Goal: Task Accomplishment & Management: Use online tool/utility

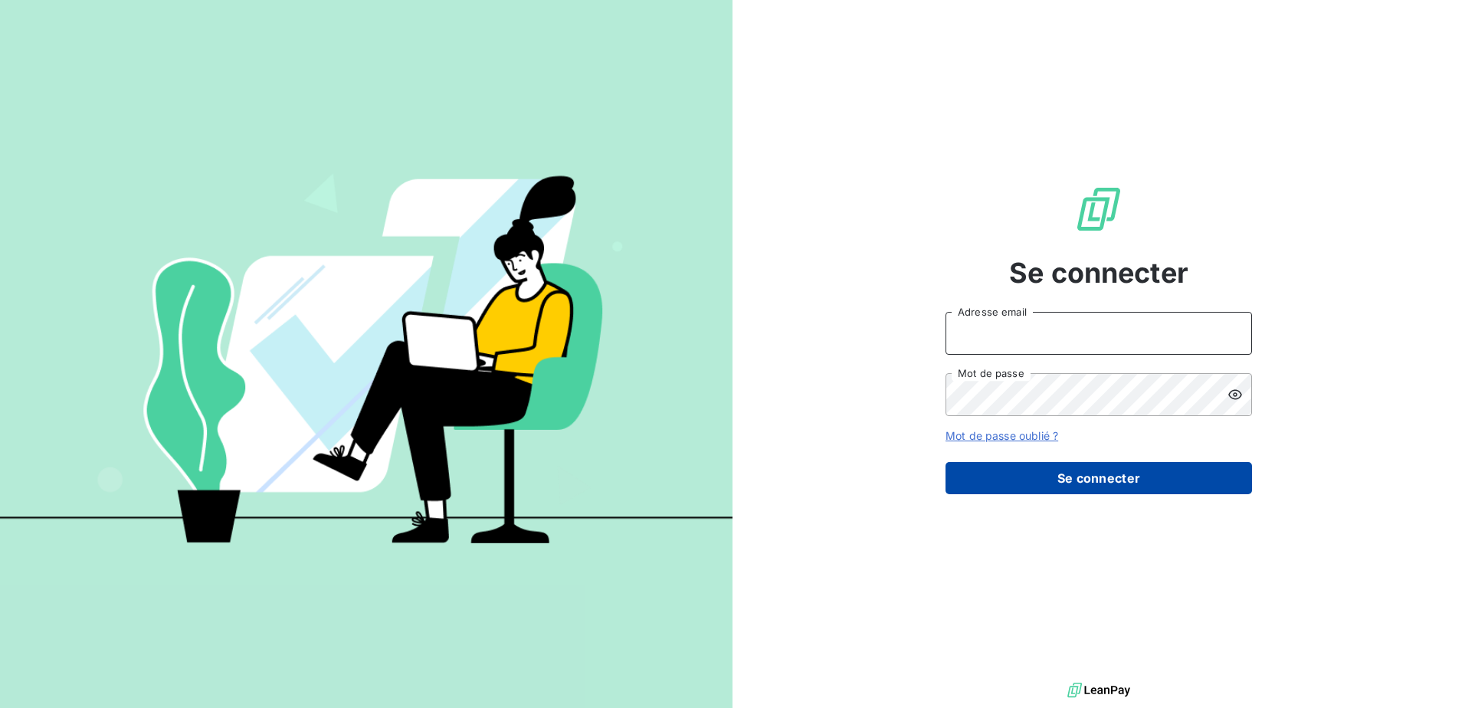
type input "[EMAIL_ADDRESS][DOMAIN_NAME]"
click at [1098, 483] on button "Se connecter" at bounding box center [1098, 478] width 306 height 32
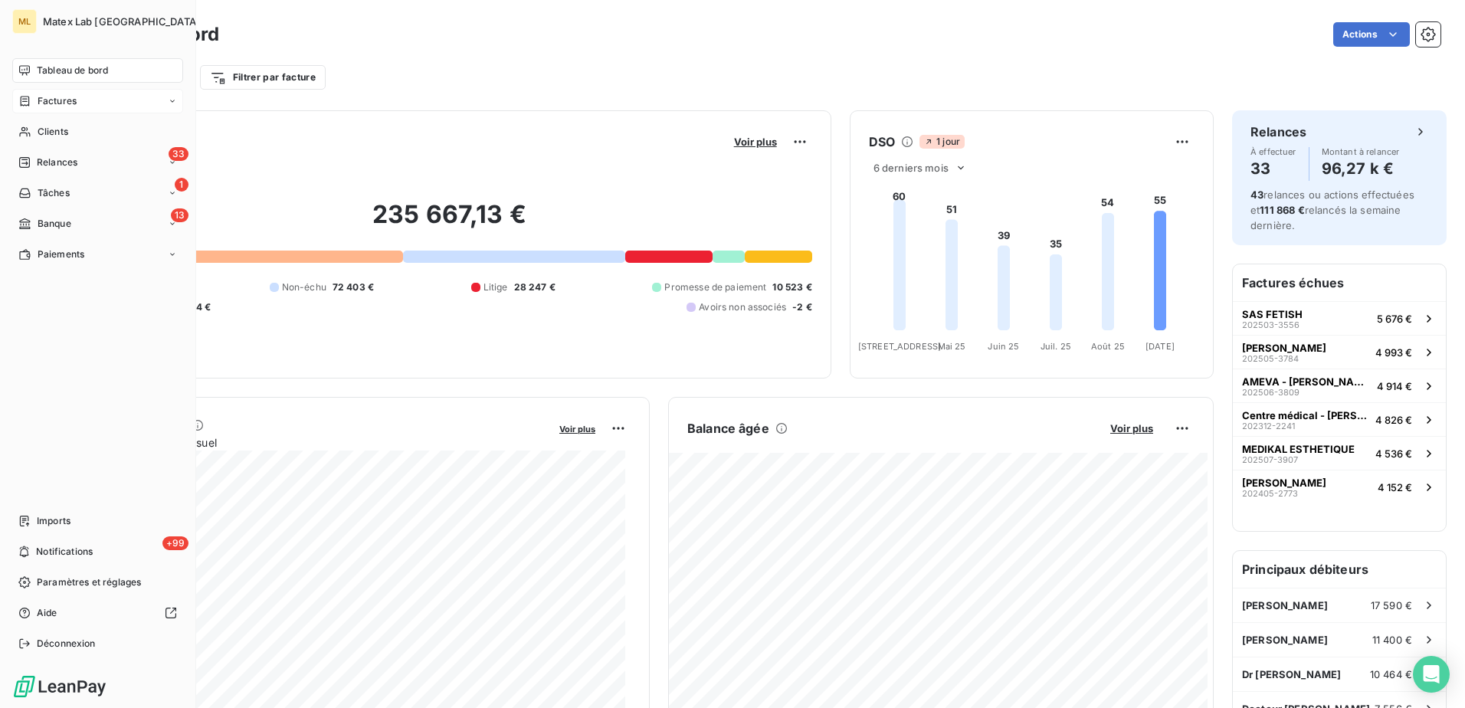
click at [62, 93] on div "Factures" at bounding box center [97, 101] width 171 height 25
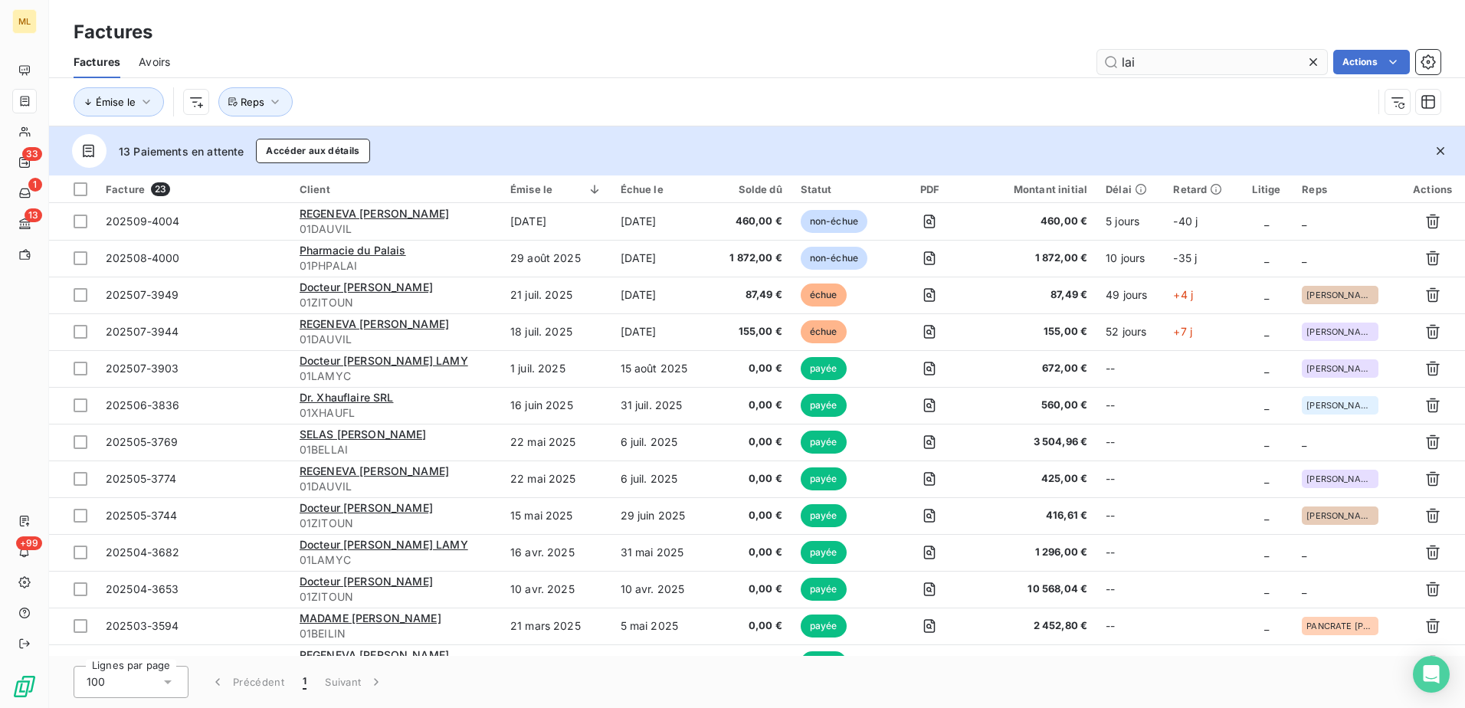
click at [1161, 69] on input "lai" at bounding box center [1212, 62] width 230 height 25
click at [1099, 75] on div "Factures Avoirs lai Actions" at bounding box center [757, 62] width 1416 height 32
type input "i"
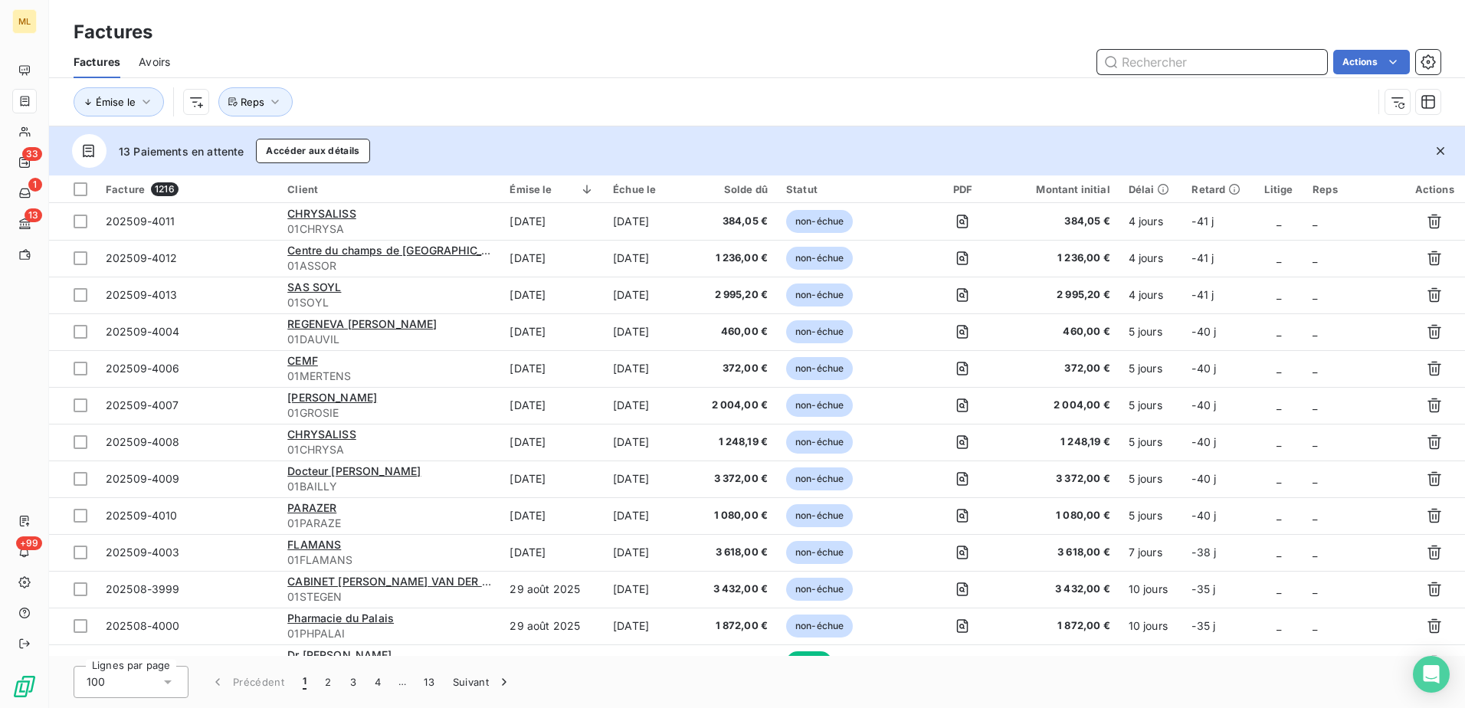
click at [1235, 51] on input "text" at bounding box center [1212, 62] width 230 height 25
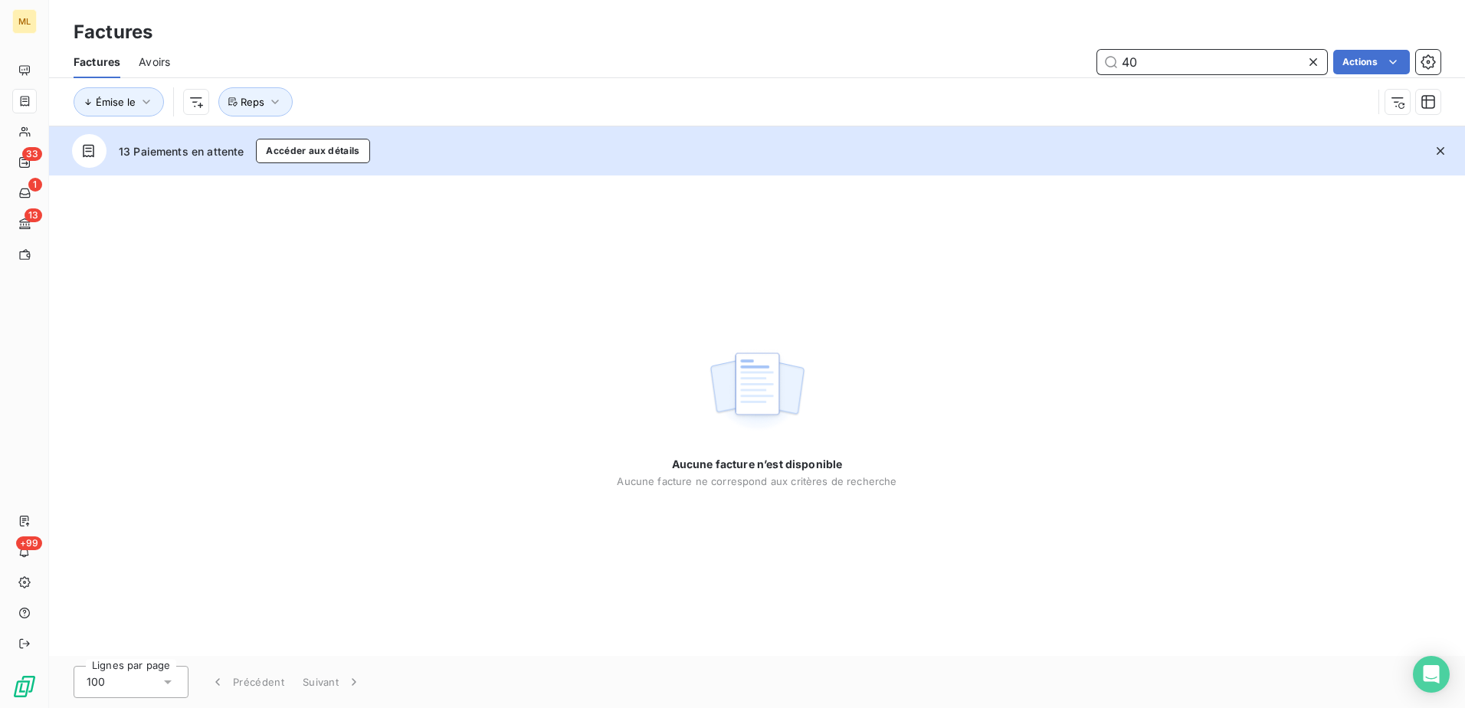
type input "4"
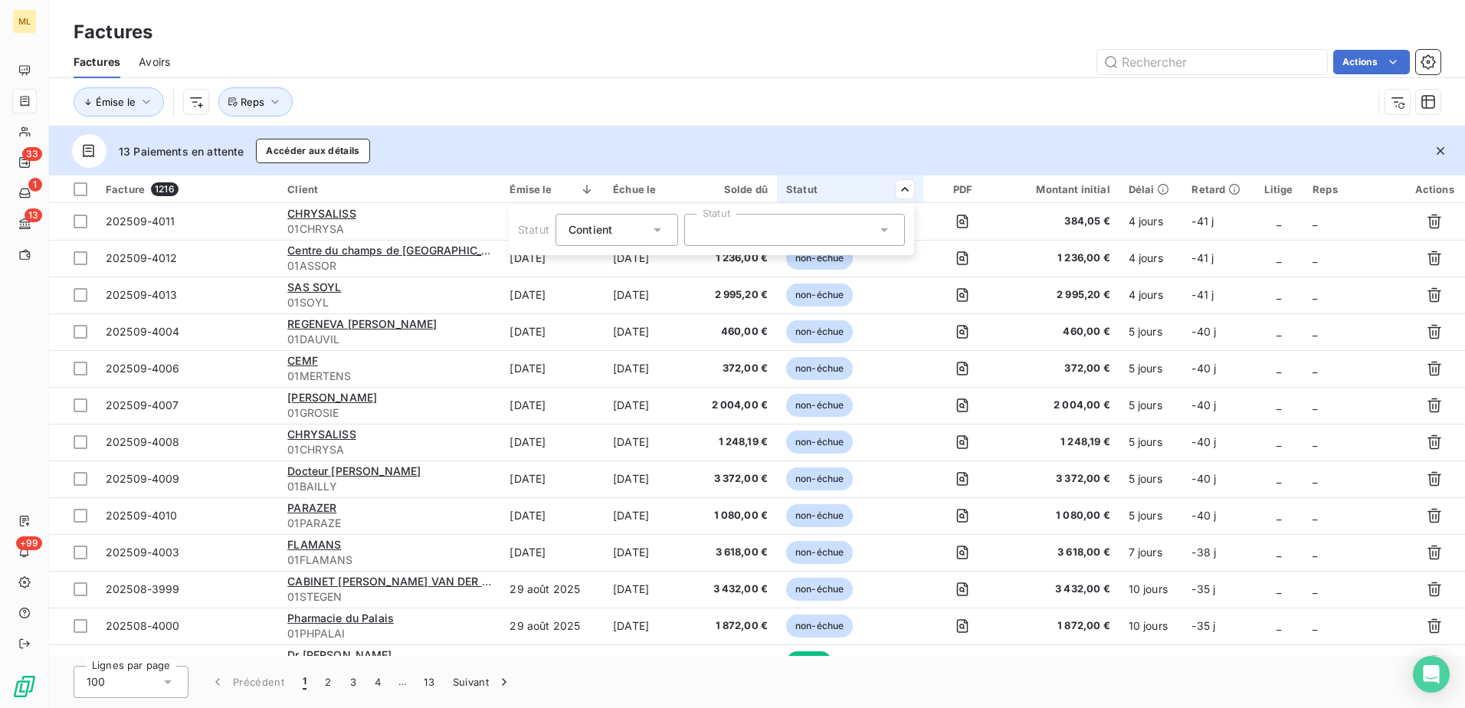
click at [738, 87] on html "ML 33 1 13 +99 Factures Factures Avoirs Actions Émise le Reps 13 Paiements en a…" at bounding box center [732, 354] width 1465 height 708
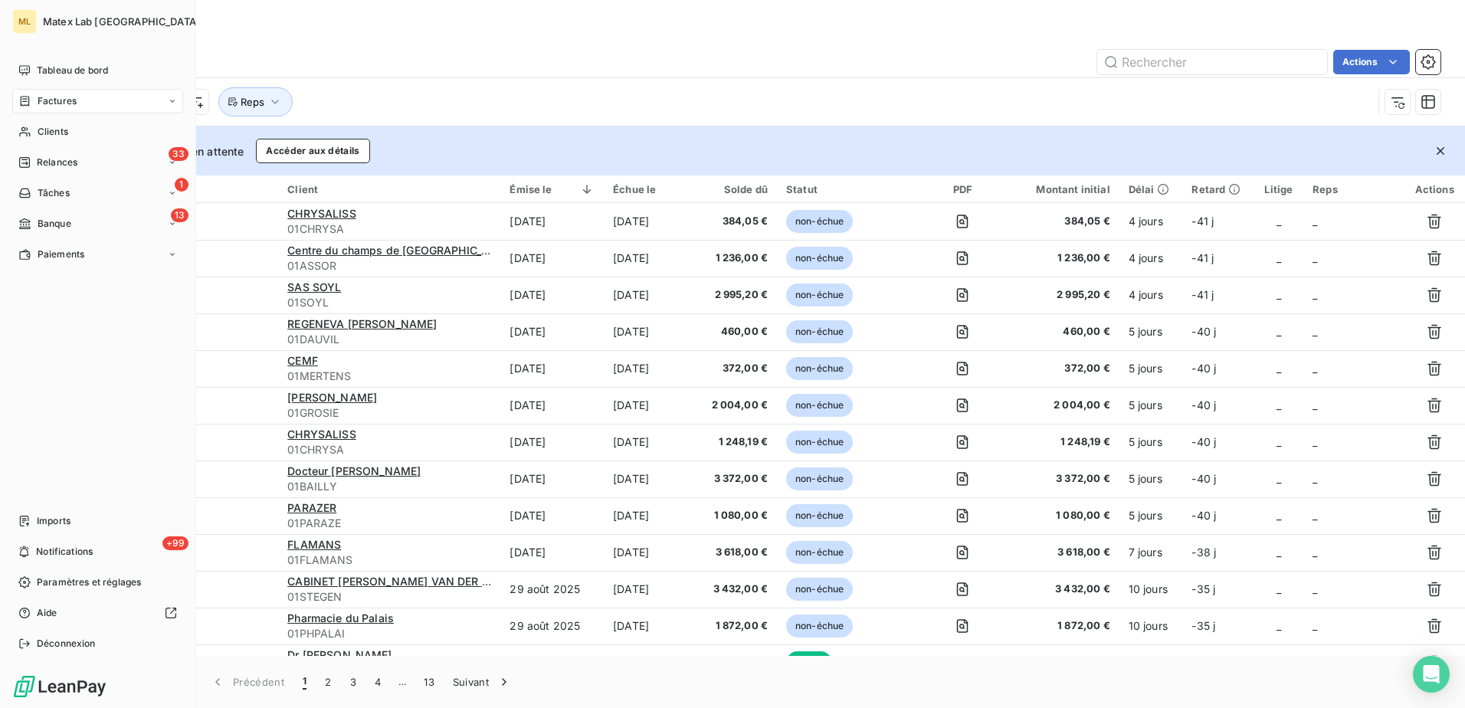
click at [61, 92] on div "Factures" at bounding box center [97, 101] width 171 height 25
click at [67, 53] on div "ML Matex Lab France Tableau de bord Factures Factures Avoirs Clients 33 Relance…" at bounding box center [98, 354] width 196 height 708
click at [68, 63] on div "Tableau de bord" at bounding box center [97, 70] width 171 height 25
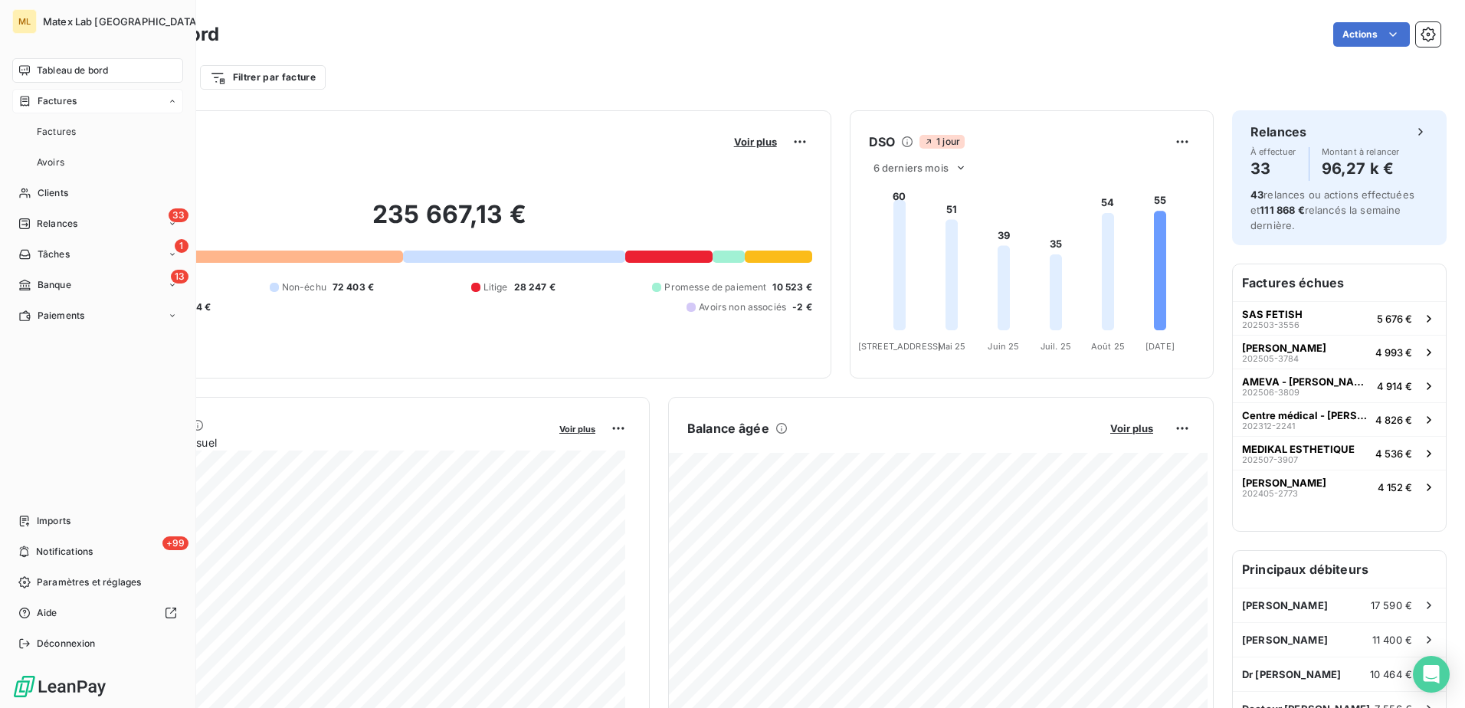
click at [64, 100] on span "Factures" at bounding box center [57, 101] width 39 height 14
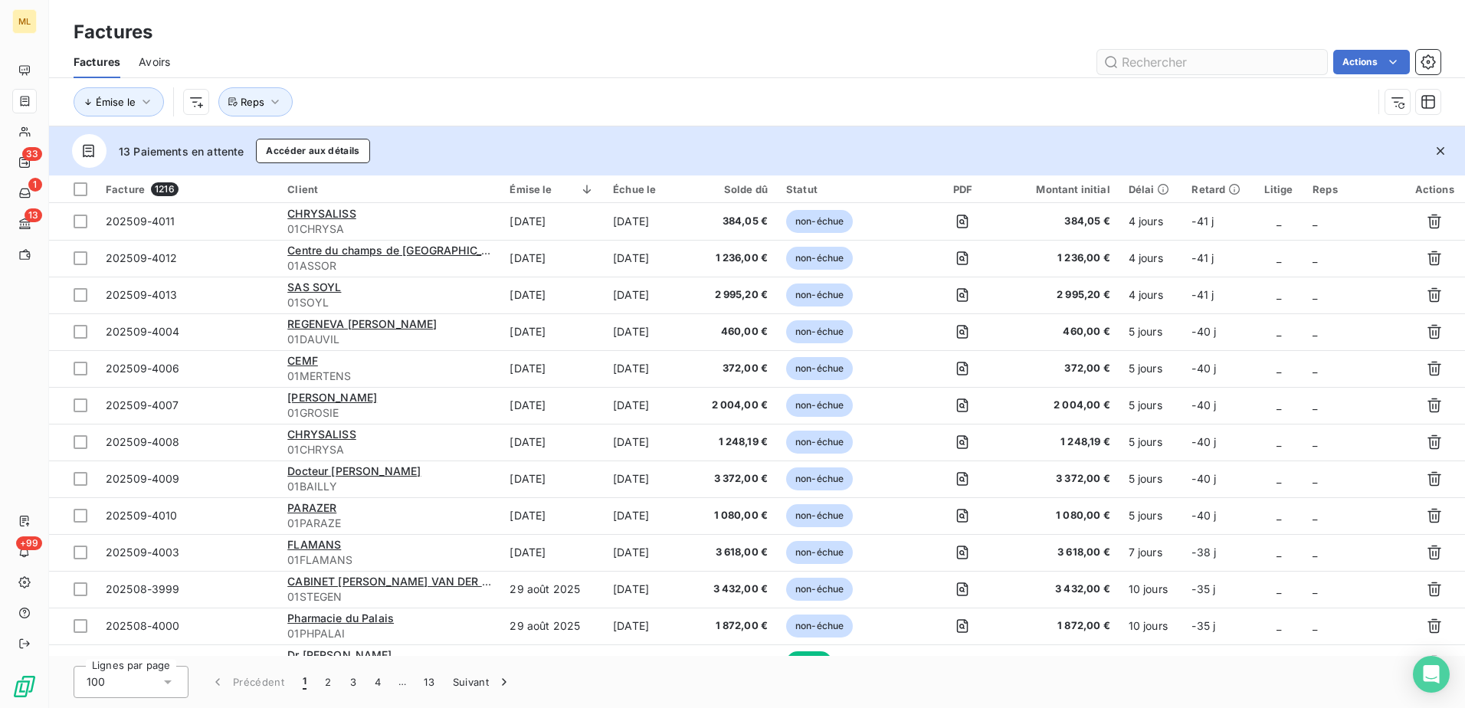
click at [1177, 63] on input "text" at bounding box center [1212, 62] width 230 height 25
click at [1196, 62] on input "text" at bounding box center [1212, 62] width 230 height 25
click at [657, 76] on div "Factures Avoirs Actions" at bounding box center [757, 62] width 1416 height 32
